Goal: Task Accomplishment & Management: Manage account settings

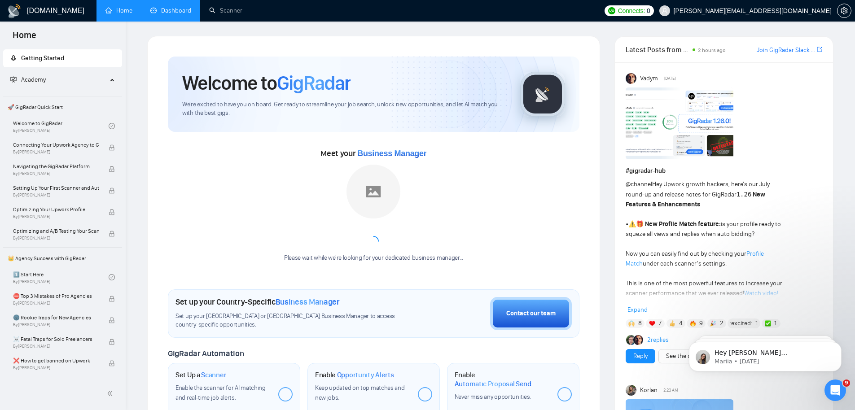
click at [167, 10] on link "Dashboard" at bounding box center [170, 11] width 41 height 8
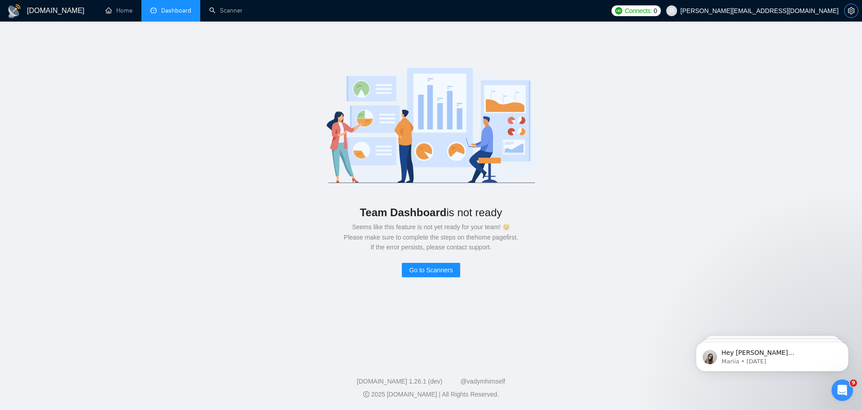
click at [853, 12] on icon "setting" at bounding box center [850, 10] width 7 height 7
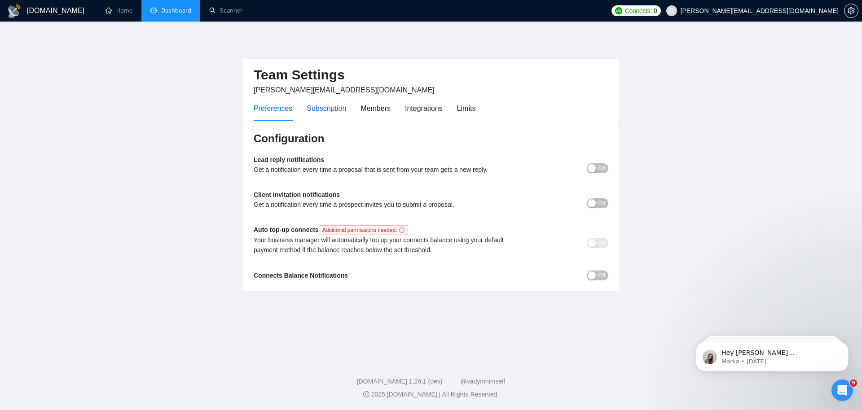
click at [337, 112] on div "Subscription" at bounding box center [326, 108] width 39 height 11
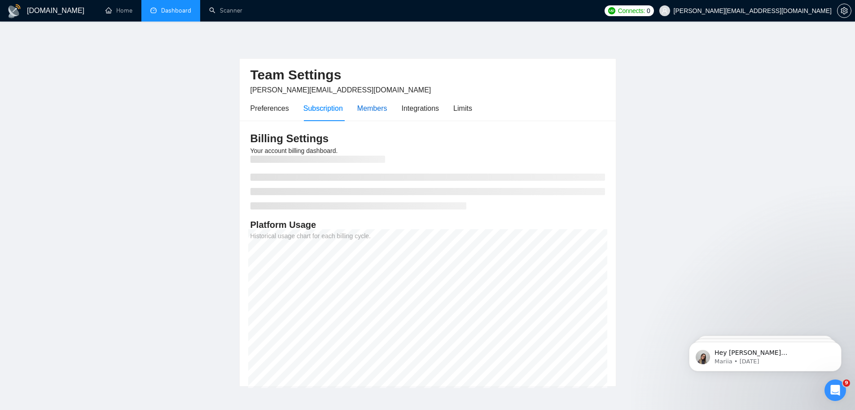
drag, startPoint x: 365, startPoint y: 105, endPoint x: 366, endPoint y: 118, distance: 12.6
click at [365, 105] on div "Members" at bounding box center [372, 108] width 30 height 11
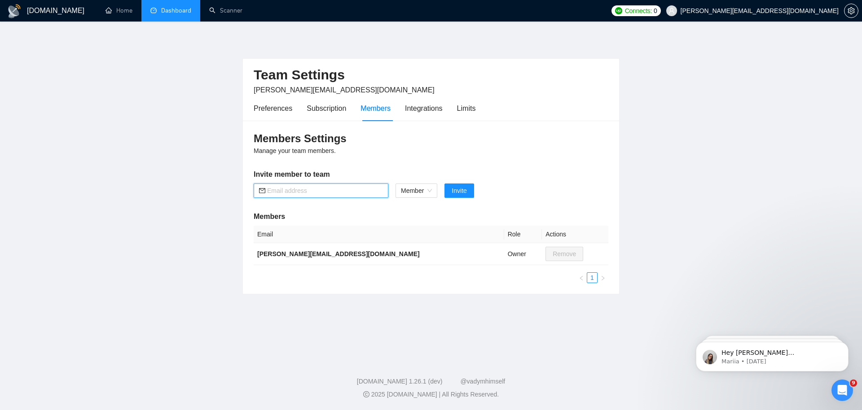
click at [301, 190] on input "text" at bounding box center [325, 191] width 116 height 10
type input "[PERSON_NAME][EMAIL_ADDRESS][DOMAIN_NAME]"
click at [471, 193] on button "Invite" at bounding box center [458, 191] width 29 height 14
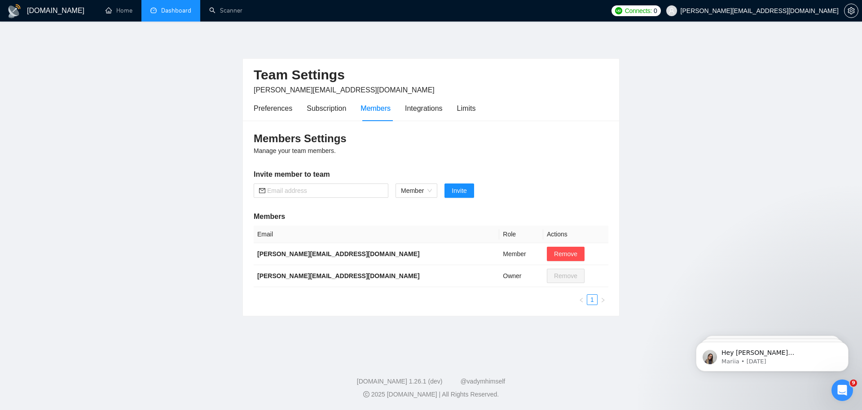
click at [168, 13] on link "Dashboard" at bounding box center [170, 11] width 41 height 8
